Goal: Task Accomplishment & Management: Manage account settings

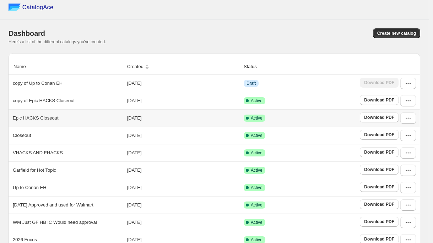
scroll to position [28, 0]
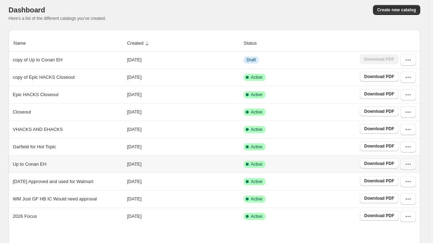
click at [410, 167] on icon "button" at bounding box center [407, 164] width 7 height 7
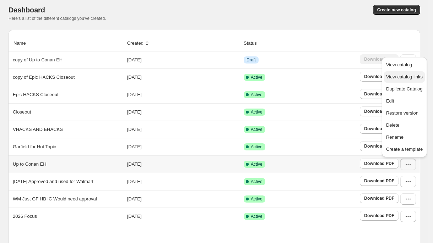
click at [406, 78] on span "View catalog links" at bounding box center [404, 76] width 37 height 5
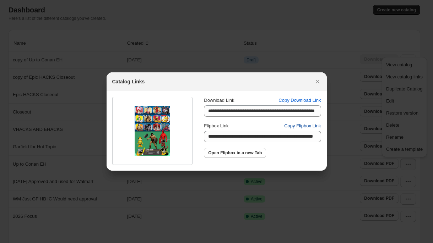
click at [289, 127] on span "Copy Flipbox Link" at bounding box center [302, 125] width 37 height 7
click at [316, 80] on icon ":rv:" at bounding box center [317, 82] width 4 height 4
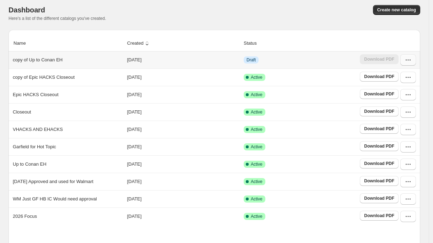
click at [411, 63] on icon "button" at bounding box center [407, 59] width 7 height 7
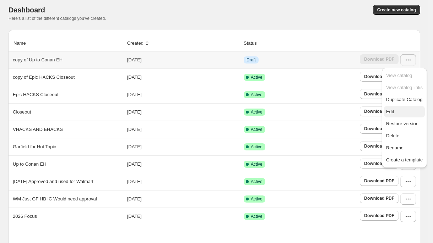
click at [390, 110] on span "Edit" at bounding box center [390, 111] width 8 height 5
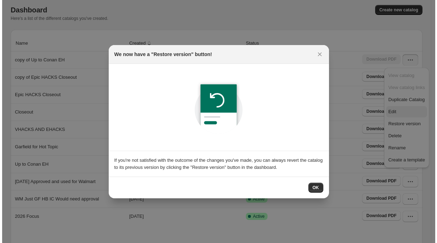
scroll to position [0, 0]
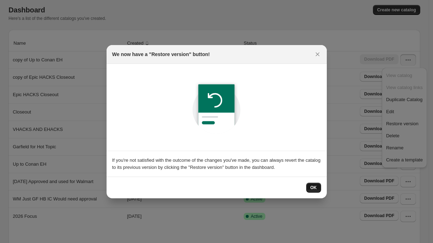
click at [309, 184] on button "OK" at bounding box center [313, 188] width 15 height 10
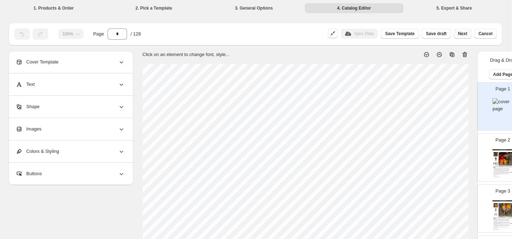
click at [436, 37] on button "Next" at bounding box center [463, 34] width 18 height 10
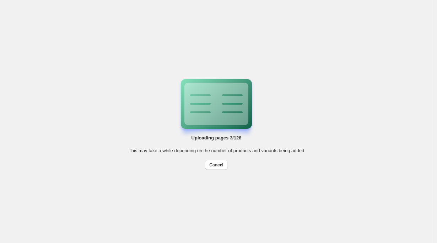
click at [218, 164] on span "Cancel" at bounding box center [216, 165] width 14 height 6
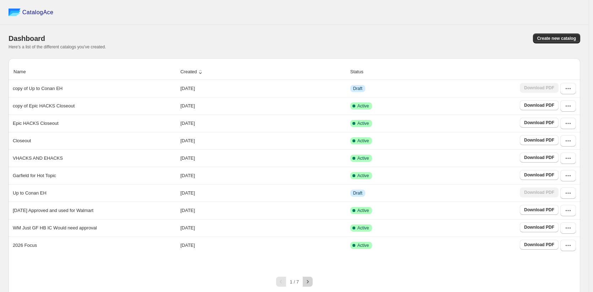
click at [311, 281] on icon "button" at bounding box center [307, 281] width 7 height 7
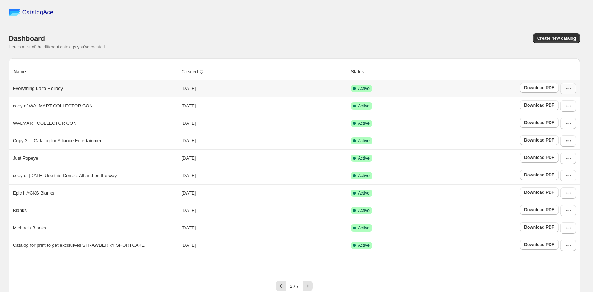
click at [572, 93] on button "button" at bounding box center [568, 88] width 16 height 11
click at [549, 116] on span "View catalog links" at bounding box center [564, 116] width 37 height 5
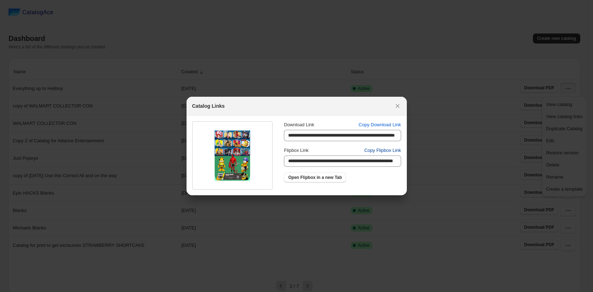
click at [369, 151] on span "Copy Flipbox Link" at bounding box center [382, 150] width 37 height 7
click at [399, 106] on icon ":r83:" at bounding box center [397, 105] width 7 height 7
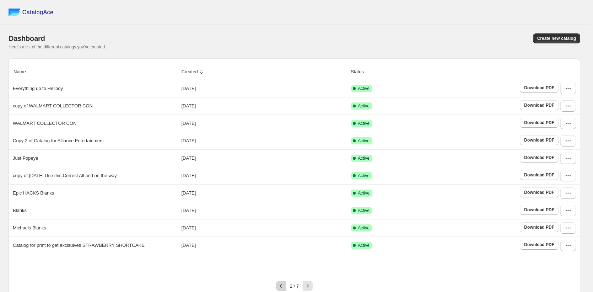
click at [284, 283] on icon "button" at bounding box center [280, 285] width 7 height 7
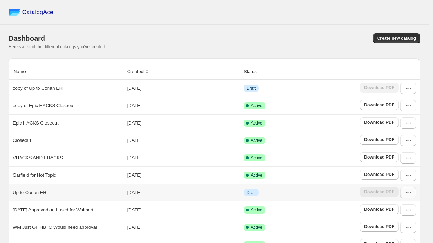
click at [412, 196] on button "button" at bounding box center [408, 192] width 16 height 11
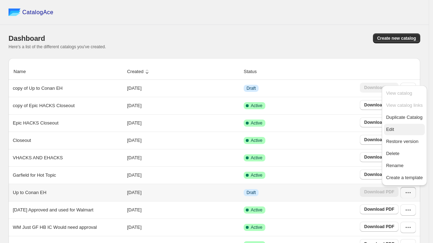
click at [394, 130] on span "Edit" at bounding box center [404, 129] width 37 height 7
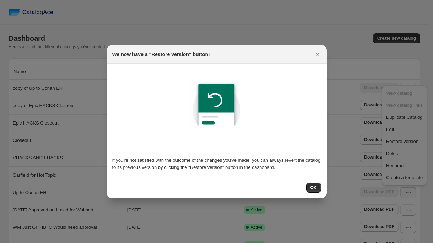
click at [311, 185] on span "OK" at bounding box center [313, 188] width 6 height 6
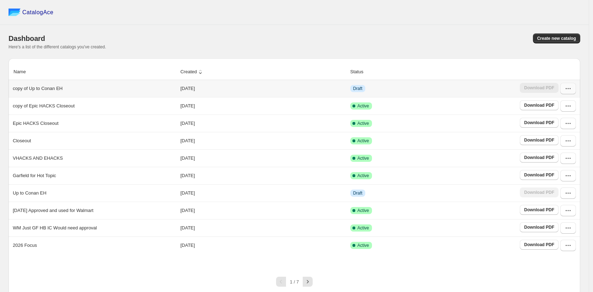
click at [574, 93] on button "button" at bounding box center [568, 88] width 16 height 11
click at [547, 139] on span "Edit" at bounding box center [550, 140] width 8 height 5
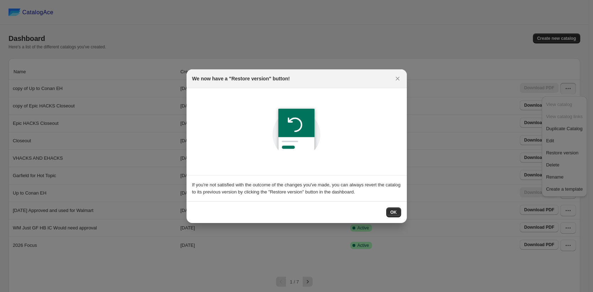
drag, startPoint x: 389, startPoint y: 211, endPoint x: 396, endPoint y: 191, distance: 20.9
click at [389, 211] on button "OK" at bounding box center [393, 212] width 15 height 10
